Goal: Task Accomplishment & Management: Manage account settings

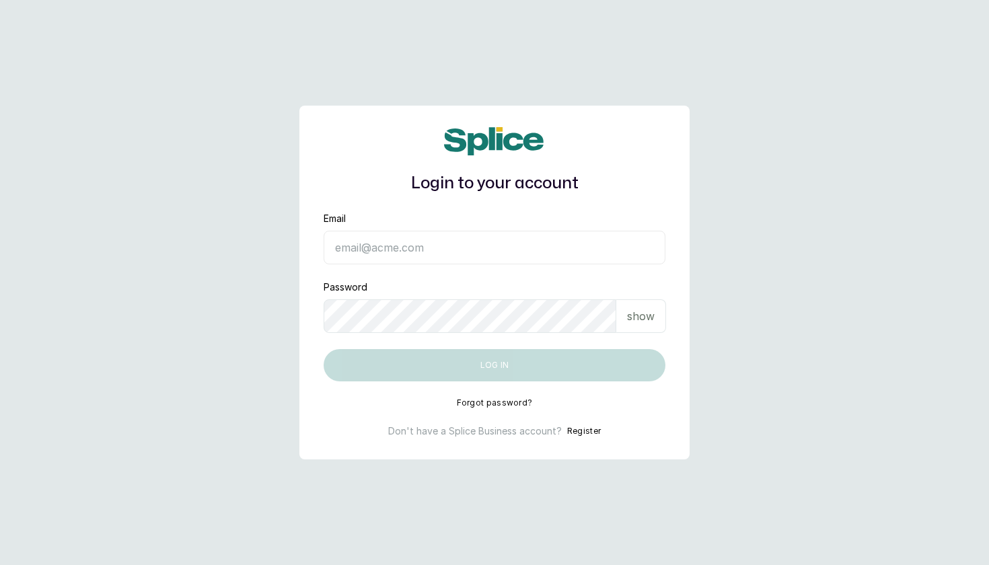
type input "[EMAIL_ADDRESS][DOMAIN_NAME]"
click at [495, 365] on button "Log in" at bounding box center [495, 365] width 342 height 32
type input "[EMAIL_ADDRESS][DOMAIN_NAME]"
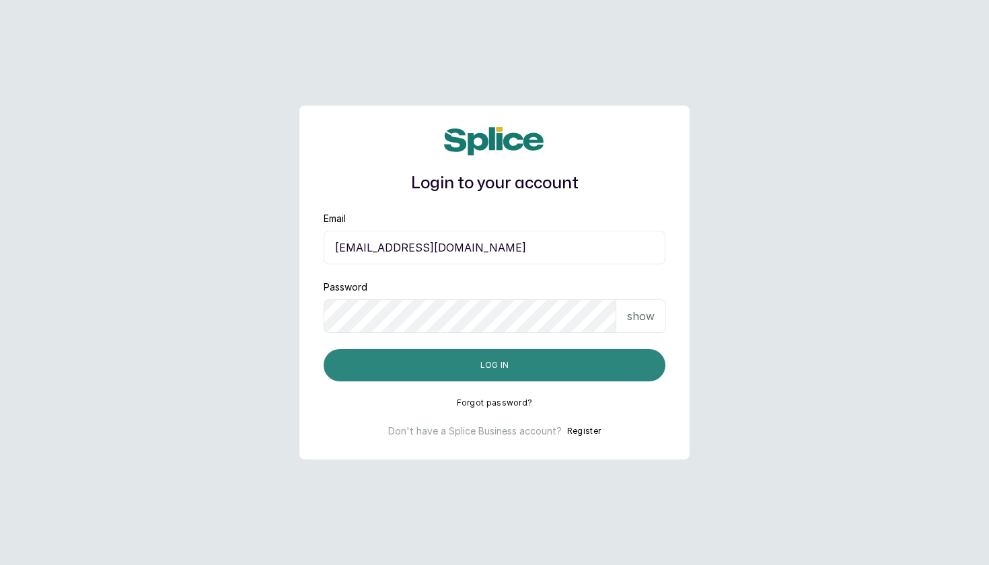
click at [538, 373] on button "Log in" at bounding box center [495, 365] width 342 height 32
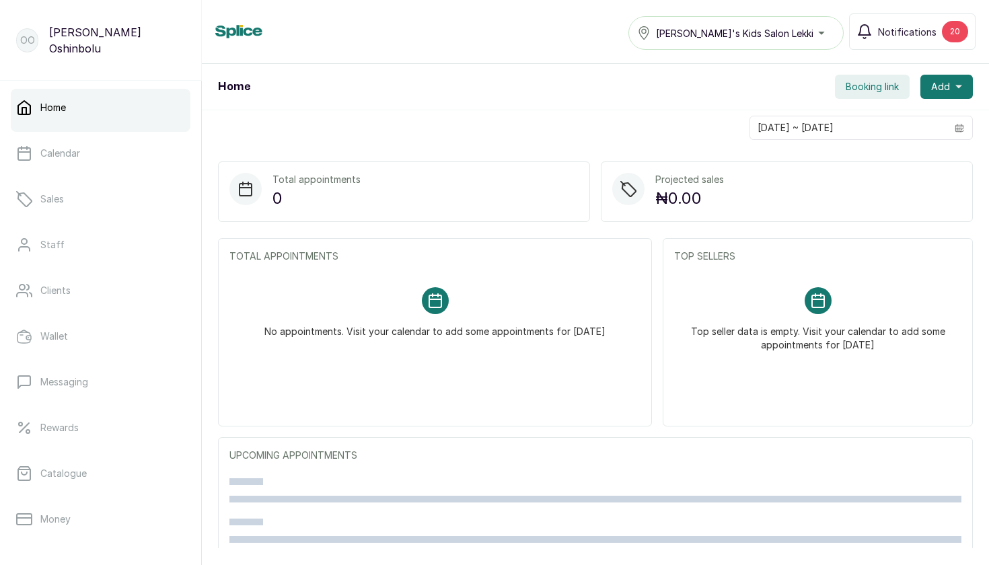
click at [80, 112] on link "Home" at bounding box center [101, 108] width 180 height 38
click at [67, 157] on p "Calendar" at bounding box center [60, 153] width 40 height 13
